Goal: Task Accomplishment & Management: Use online tool/utility

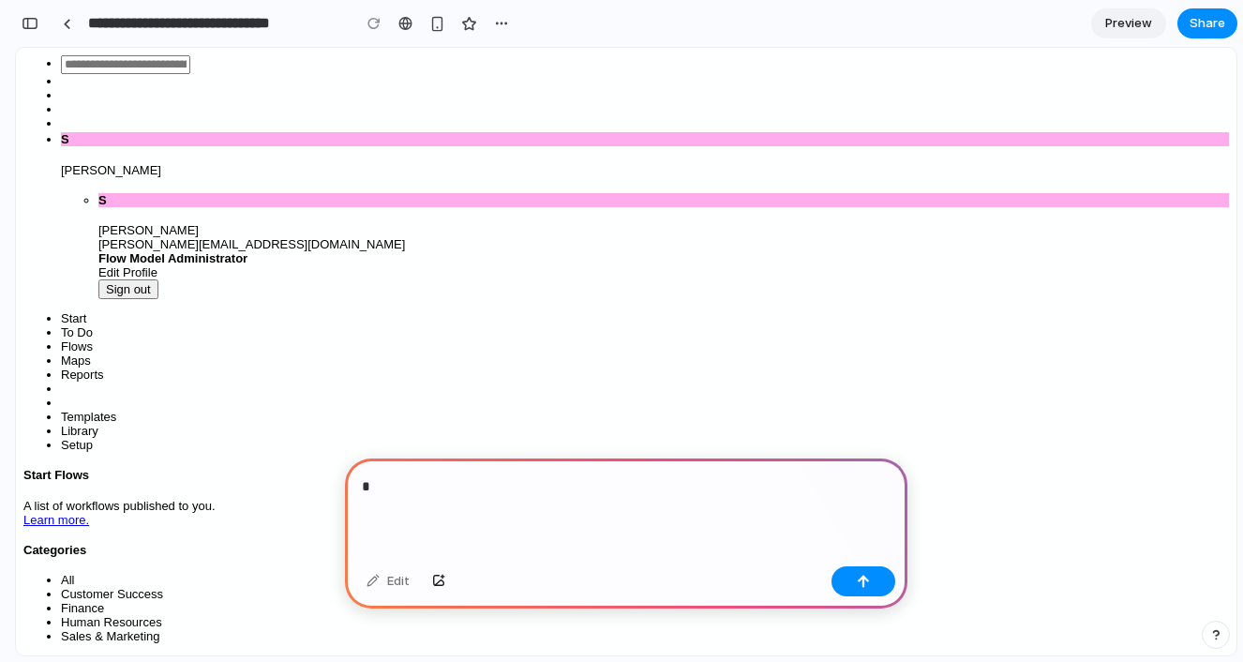
click at [61, 67] on icon at bounding box center [61, 63] width 0 height 14
click at [190, 64] on input "text" at bounding box center [125, 64] width 129 height 19
click at [500, 499] on div "*" at bounding box center [626, 508] width 562 height 100
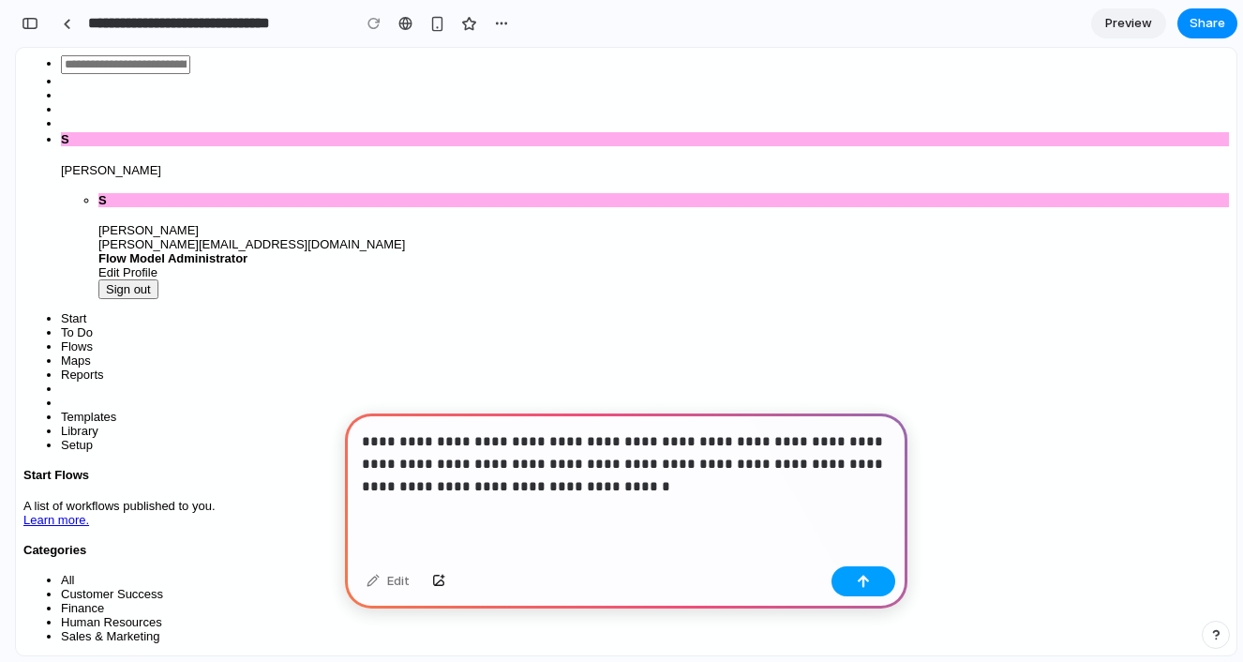
click at [847, 574] on button "button" at bounding box center [863, 581] width 64 height 30
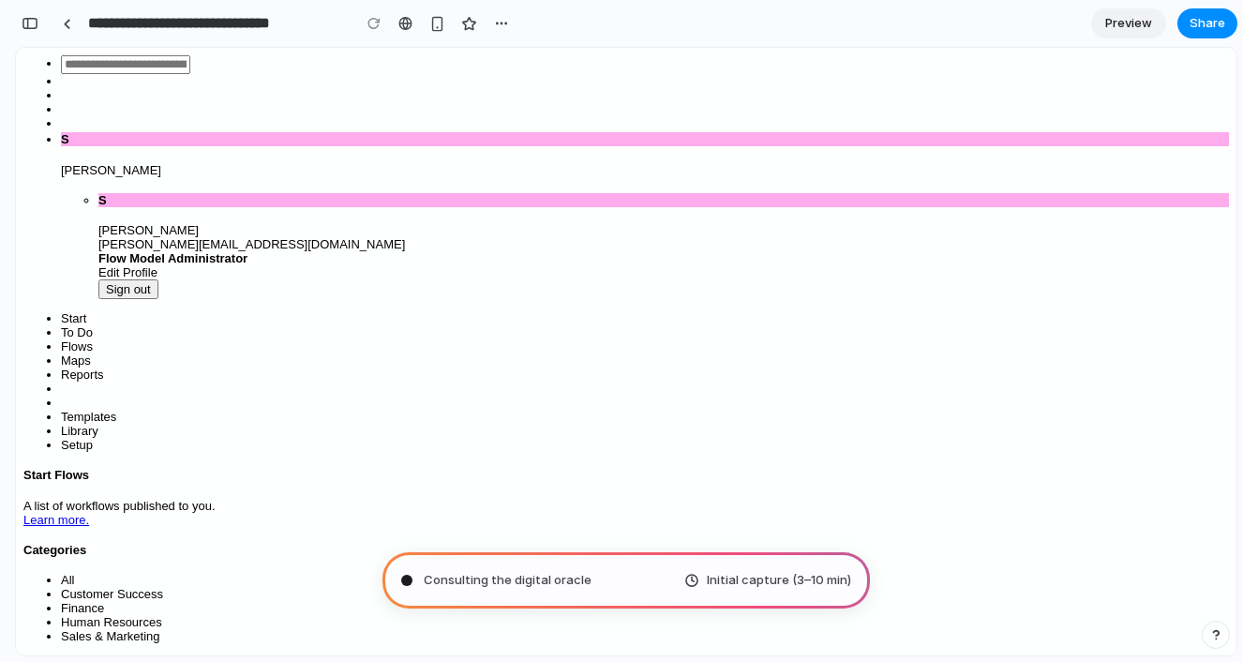
scroll to position [0, 0]
click at [506, 22] on div "button" at bounding box center [501, 23] width 15 height 15
click at [506, 22] on div "Duplicate Delete" at bounding box center [621, 331] width 1243 height 662
type input "**********"
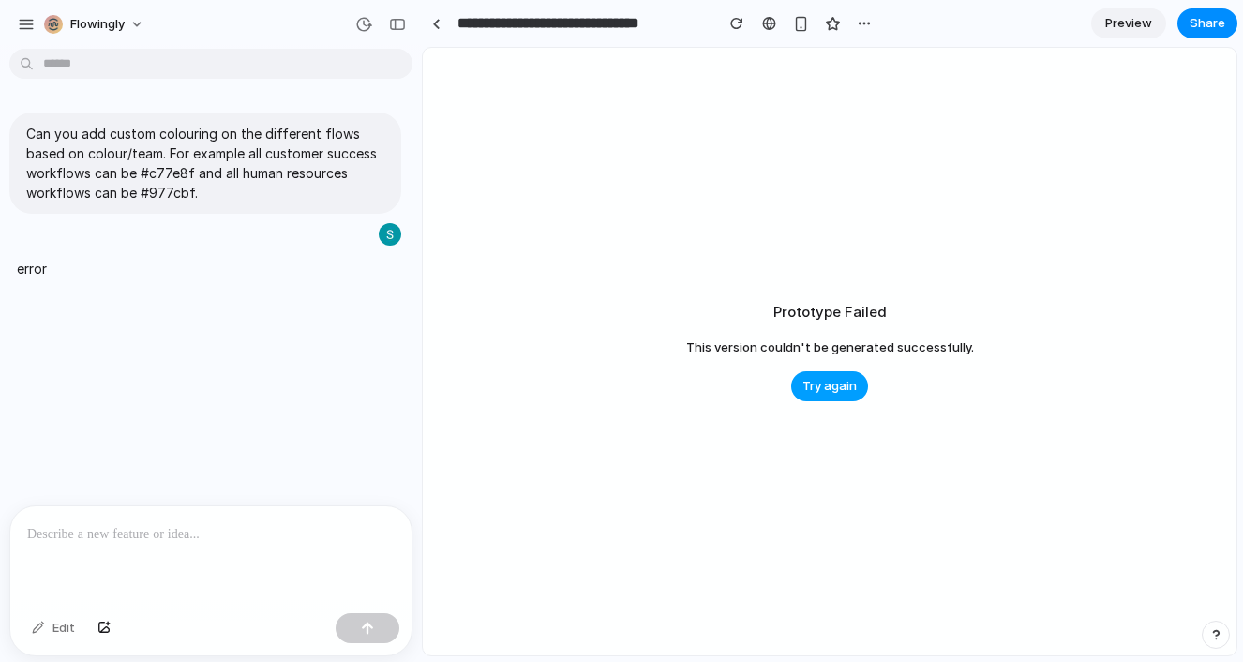
click at [841, 377] on span "Try again" at bounding box center [829, 386] width 54 height 19
click at [27, 28] on div "button" at bounding box center [26, 24] width 17 height 17
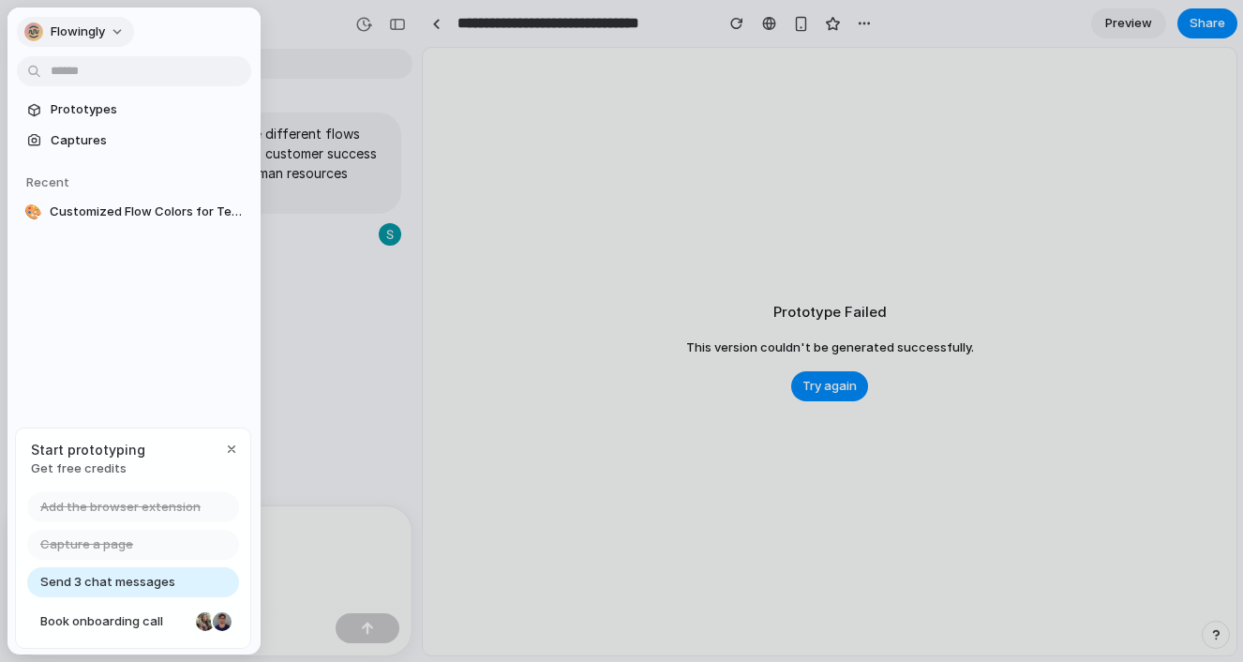
click at [93, 36] on span "Flowingly" at bounding box center [78, 31] width 54 height 19
click at [96, 77] on span "Settings" at bounding box center [77, 74] width 52 height 19
click at [126, 110] on span "Prototypes" at bounding box center [147, 109] width 193 height 19
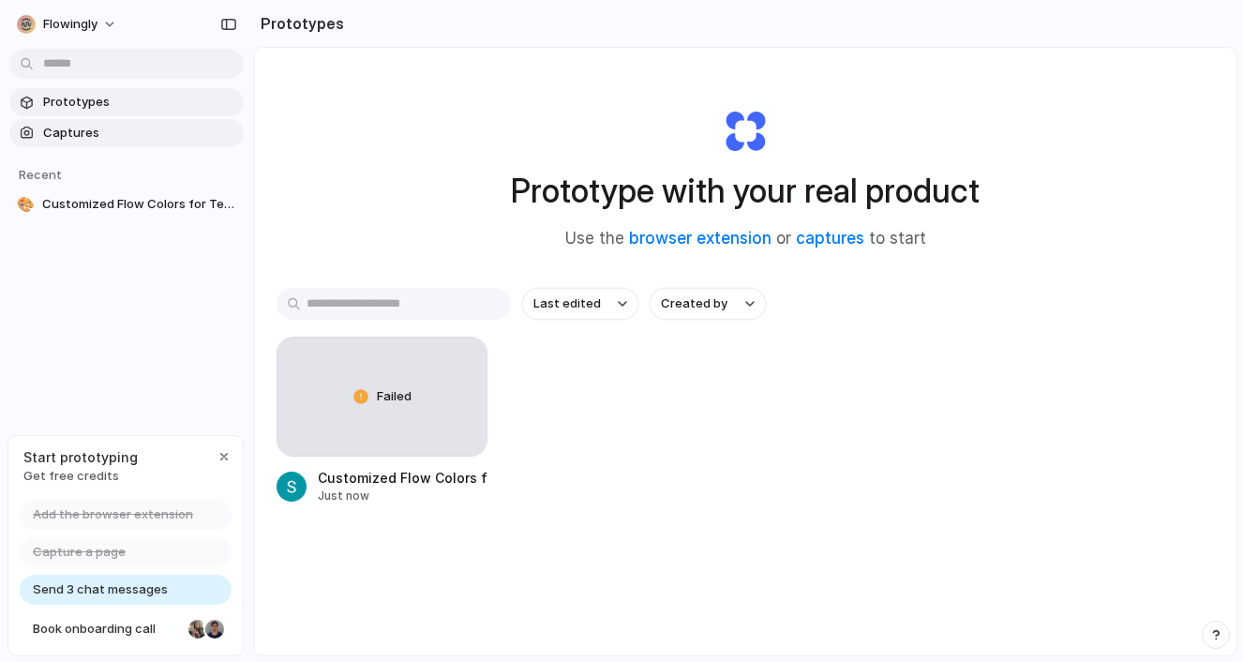
click at [127, 125] on span "Captures" at bounding box center [139, 133] width 193 height 19
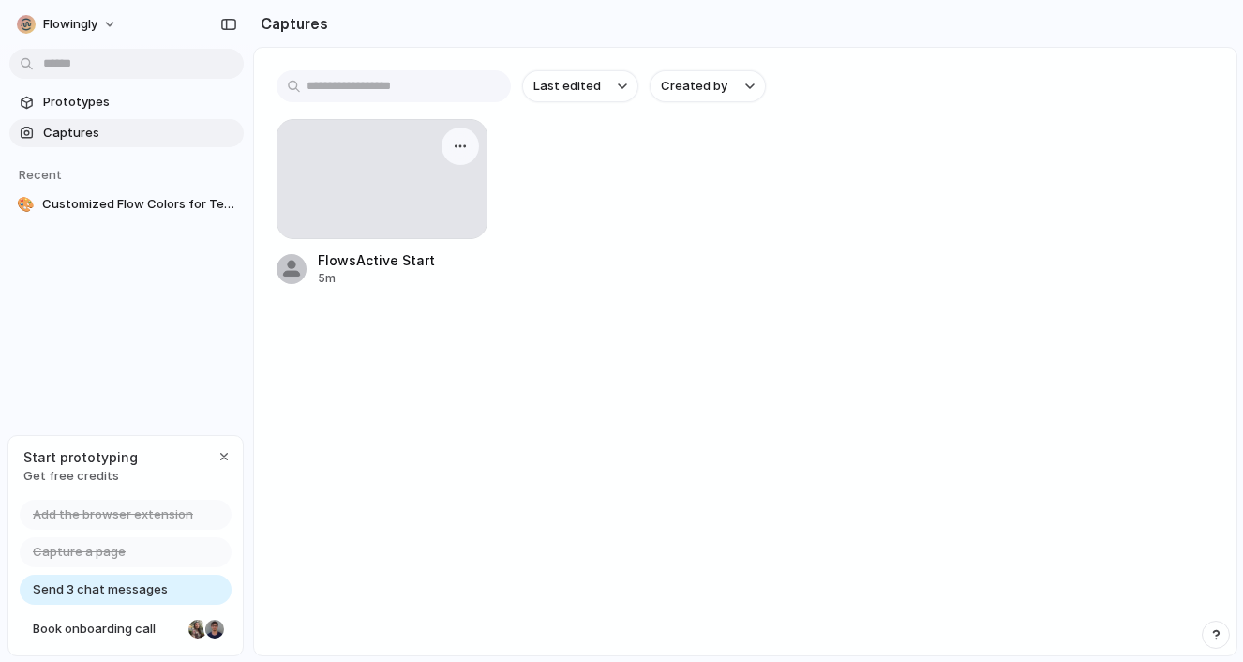
click at [425, 167] on div at bounding box center [381, 179] width 209 height 118
click at [454, 136] on button "button" at bounding box center [460, 146] width 30 height 30
click at [545, 192] on div "Create prototype Rename Copy link Open original page Delete" at bounding box center [621, 331] width 1243 height 662
click at [363, 195] on div at bounding box center [381, 179] width 209 height 118
click at [459, 147] on div "button" at bounding box center [460, 146] width 15 height 15
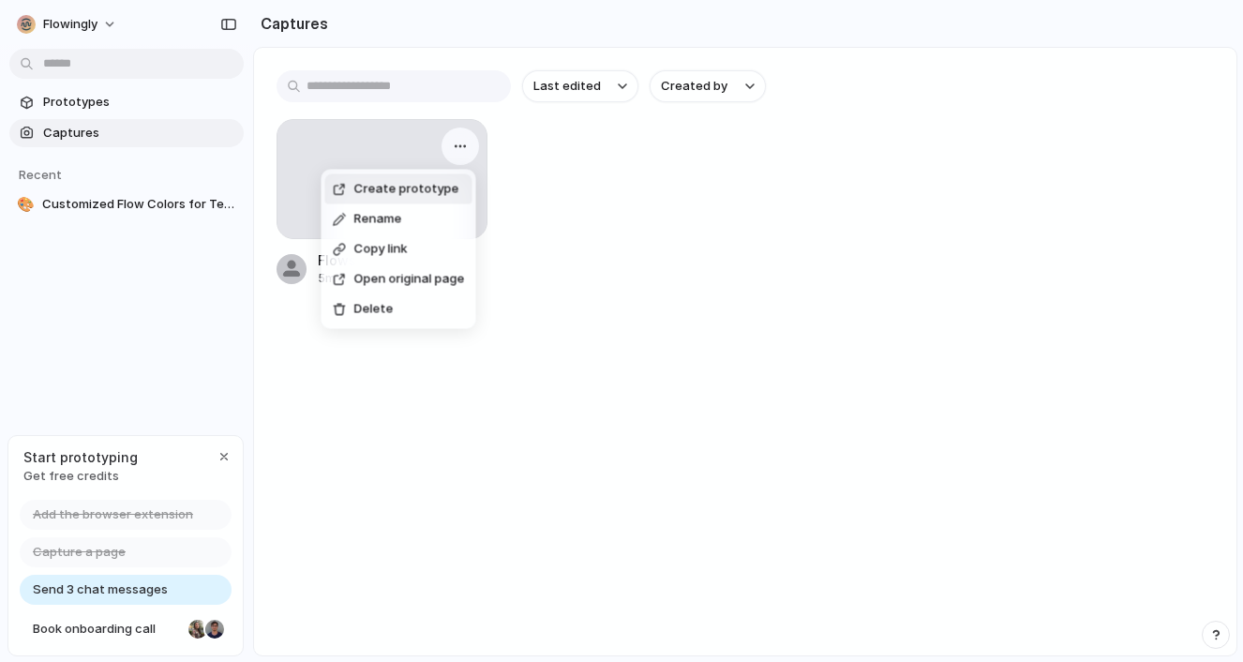
click at [413, 195] on span "Create prototype" at bounding box center [406, 189] width 105 height 19
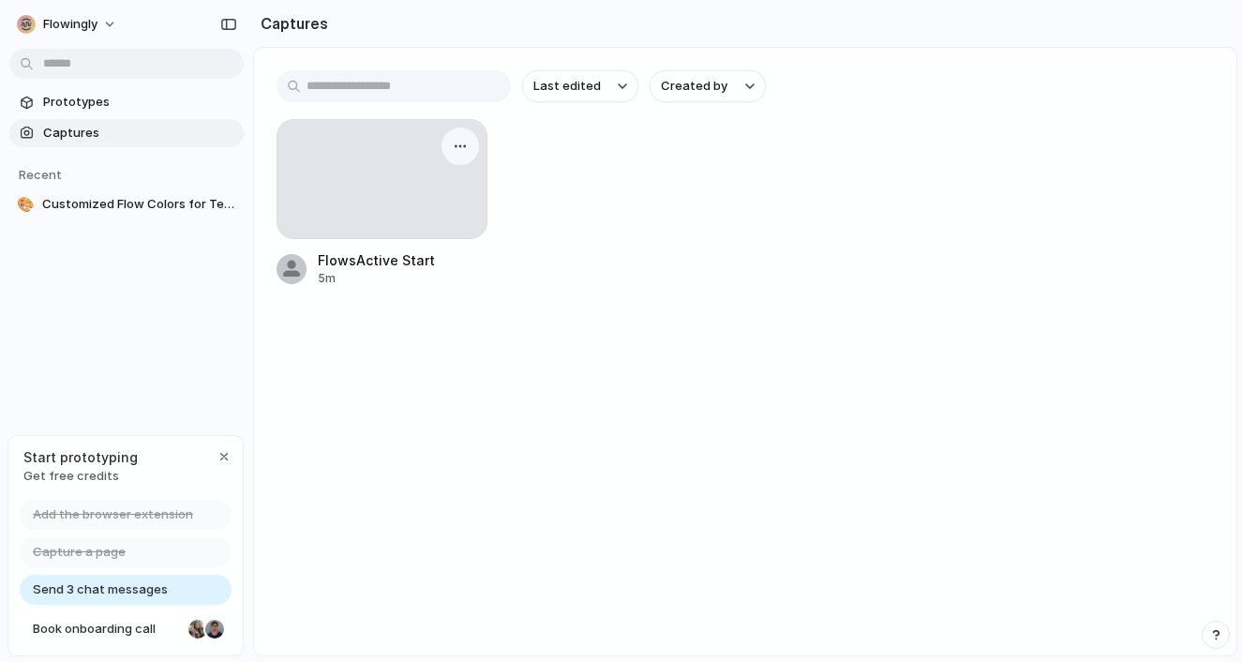
click at [431, 216] on div at bounding box center [381, 179] width 209 height 118
click at [101, 112] on link "Prototypes" at bounding box center [126, 102] width 234 height 28
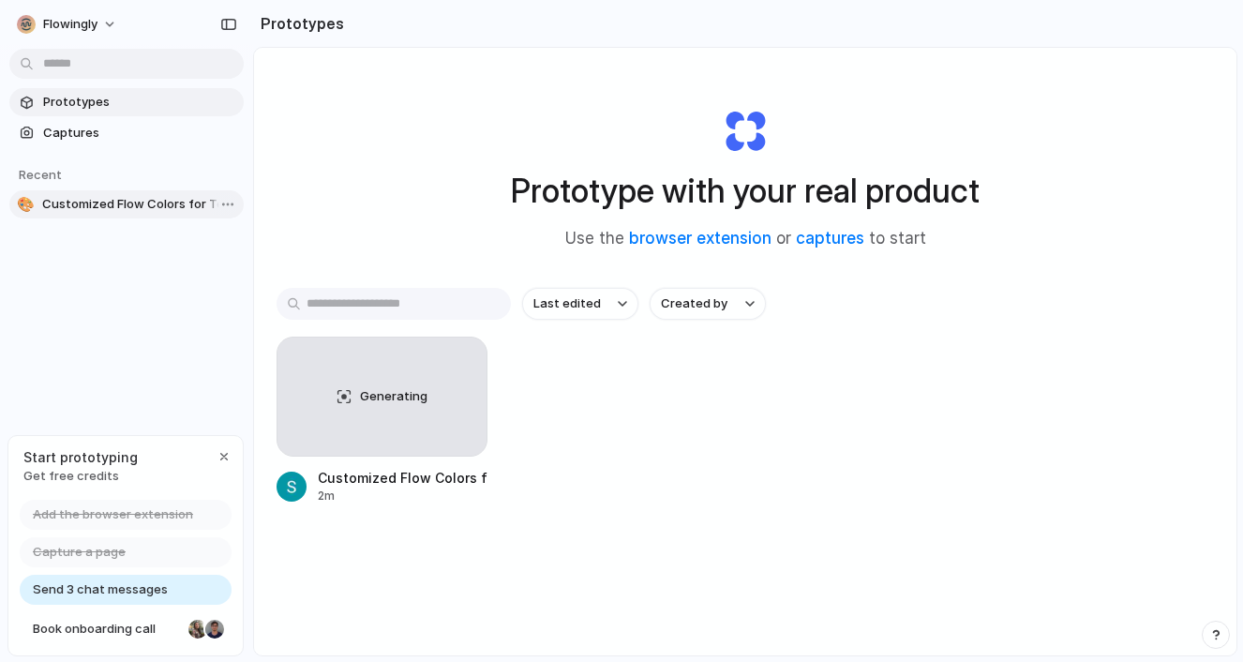
click at [176, 201] on span "Customized Flow Colors for Teams" at bounding box center [139, 204] width 194 height 19
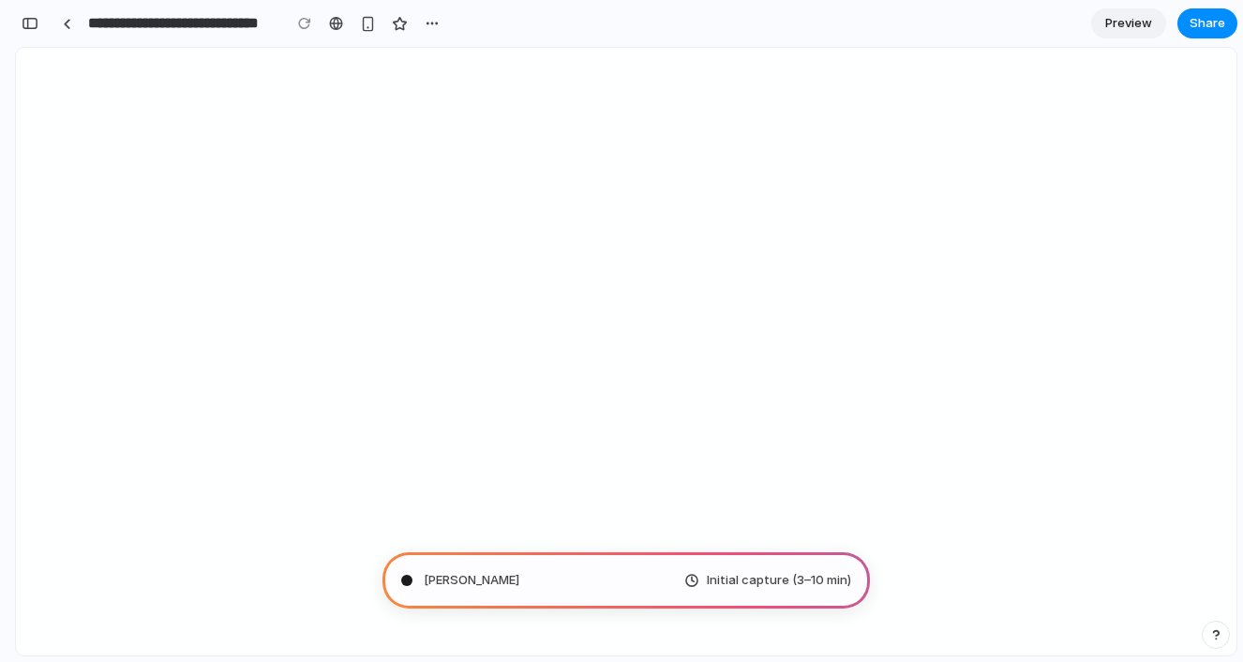
type input "**********"
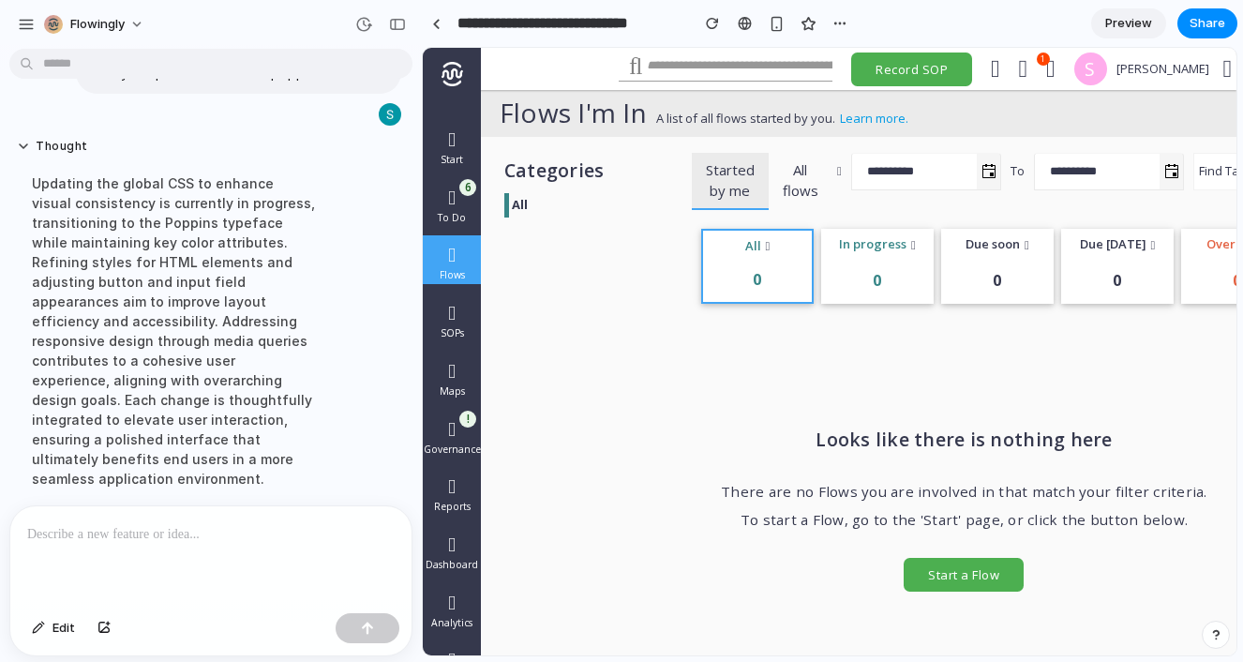
scroll to position [156, 0]
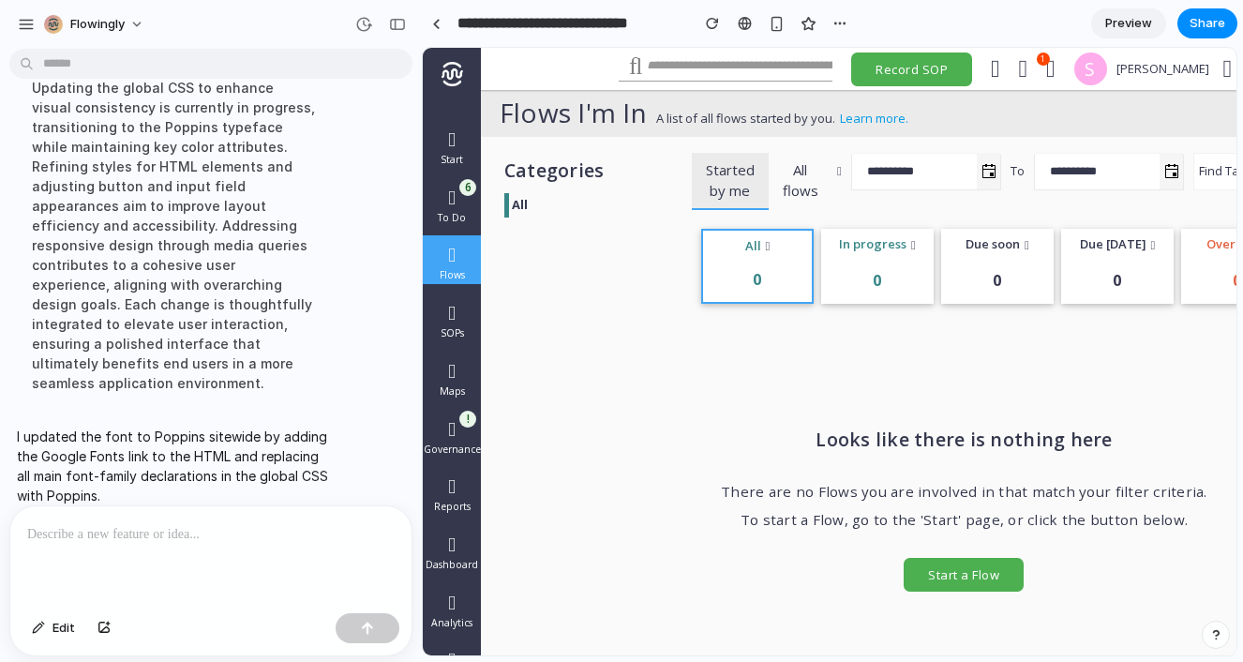
click at [872, 246] on span "In progress" at bounding box center [872, 244] width 67 height 19
click at [746, 269] on div "0" at bounding box center [757, 280] width 105 height 40
click at [559, 111] on h4 "Flows I'm In" at bounding box center [572, 113] width 147 height 20
